Goal: Find contact information: Find contact information

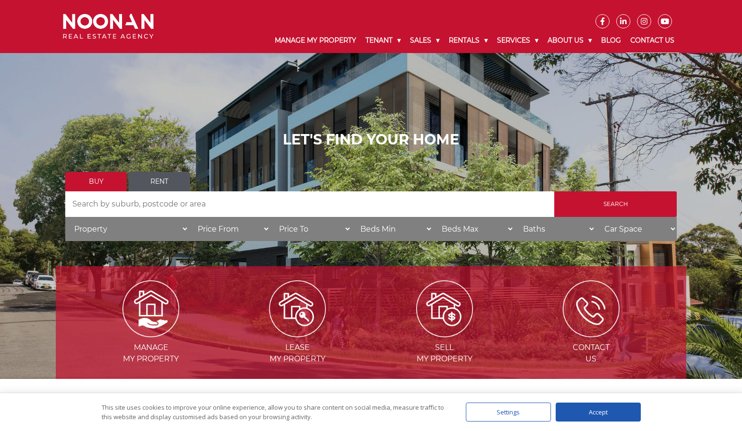
click at [660, 42] on link "Contact Us" at bounding box center [652, 40] width 53 height 25
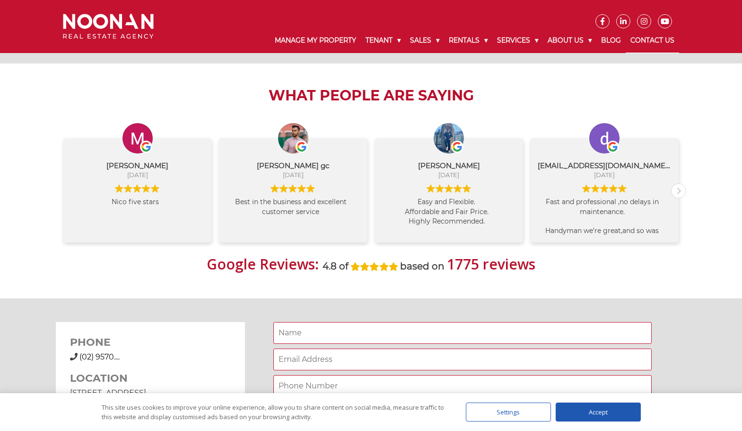
scroll to position [615, 0]
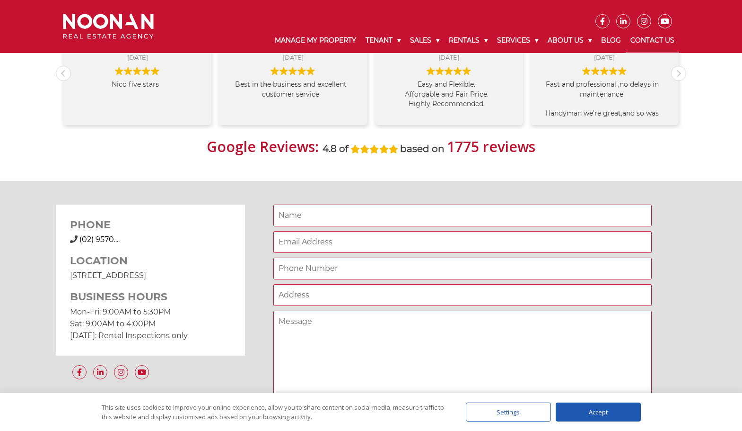
click at [110, 239] on span "(02) 9570...." at bounding box center [99, 239] width 40 height 9
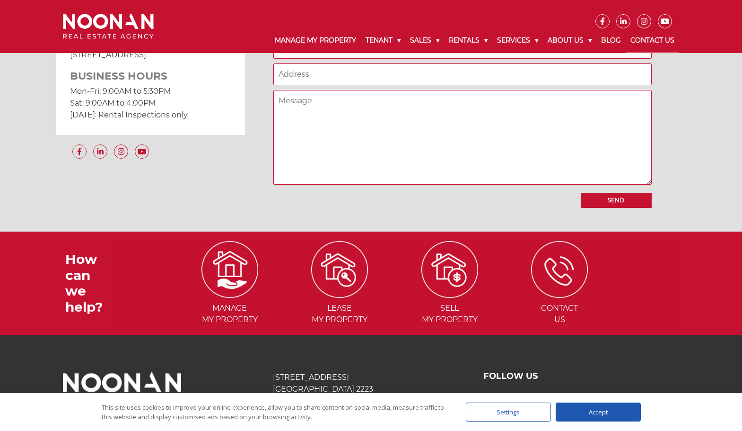
scroll to position [836, 0]
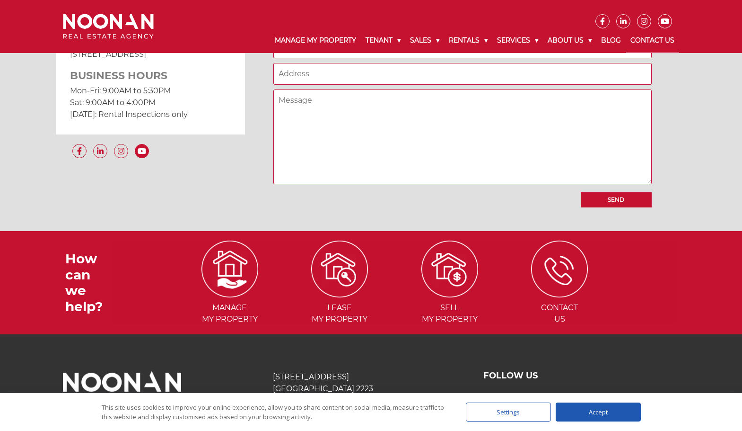
click at [140, 151] on icon at bounding box center [142, 151] width 8 height 6
